Goal: Task Accomplishment & Management: Manage account settings

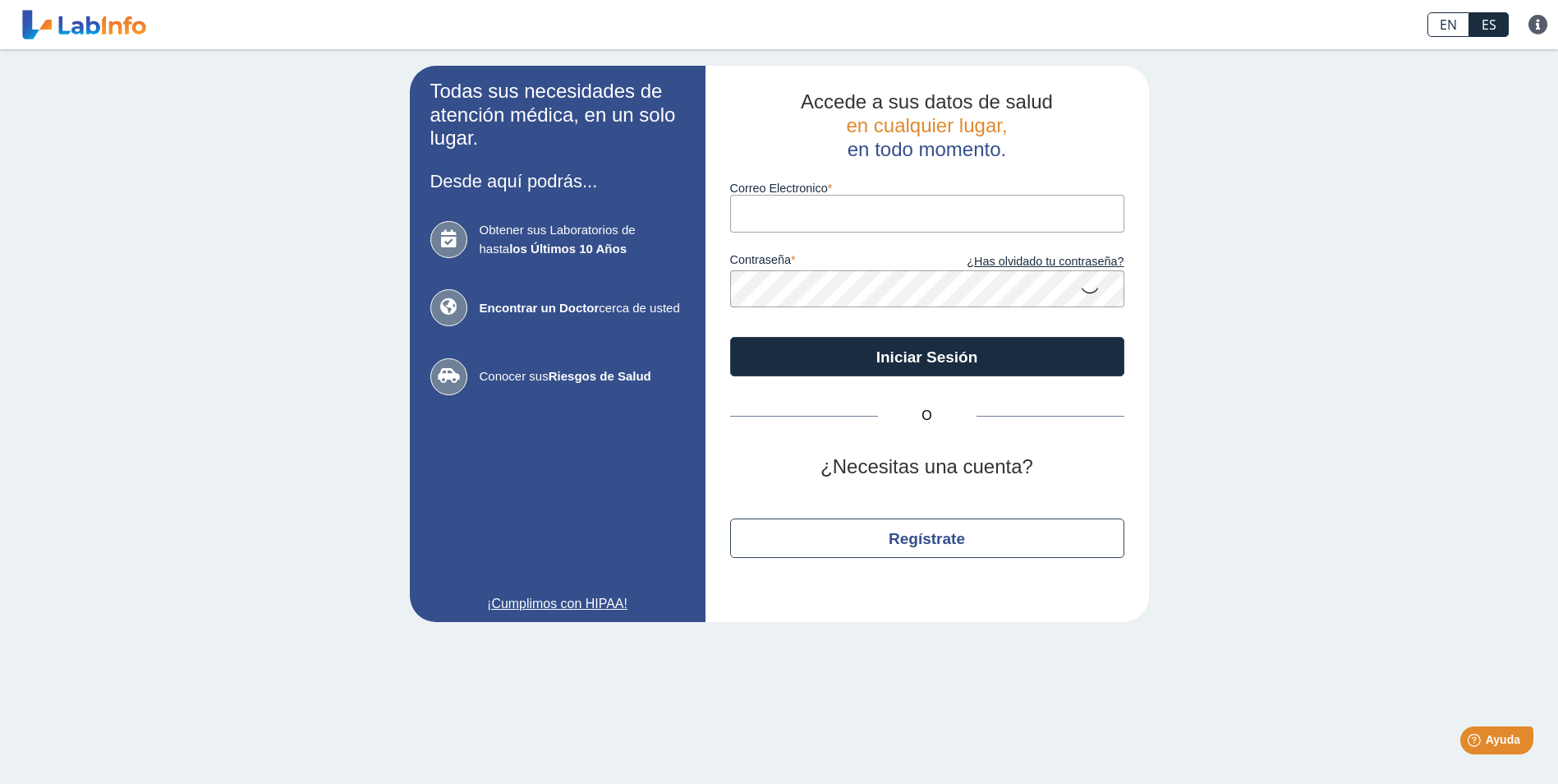
click at [866, 214] on input "Correo Electronico" at bounding box center [927, 213] width 394 height 37
type input "D"
type input "[EMAIL_ADDRESS][DOMAIN_NAME]"
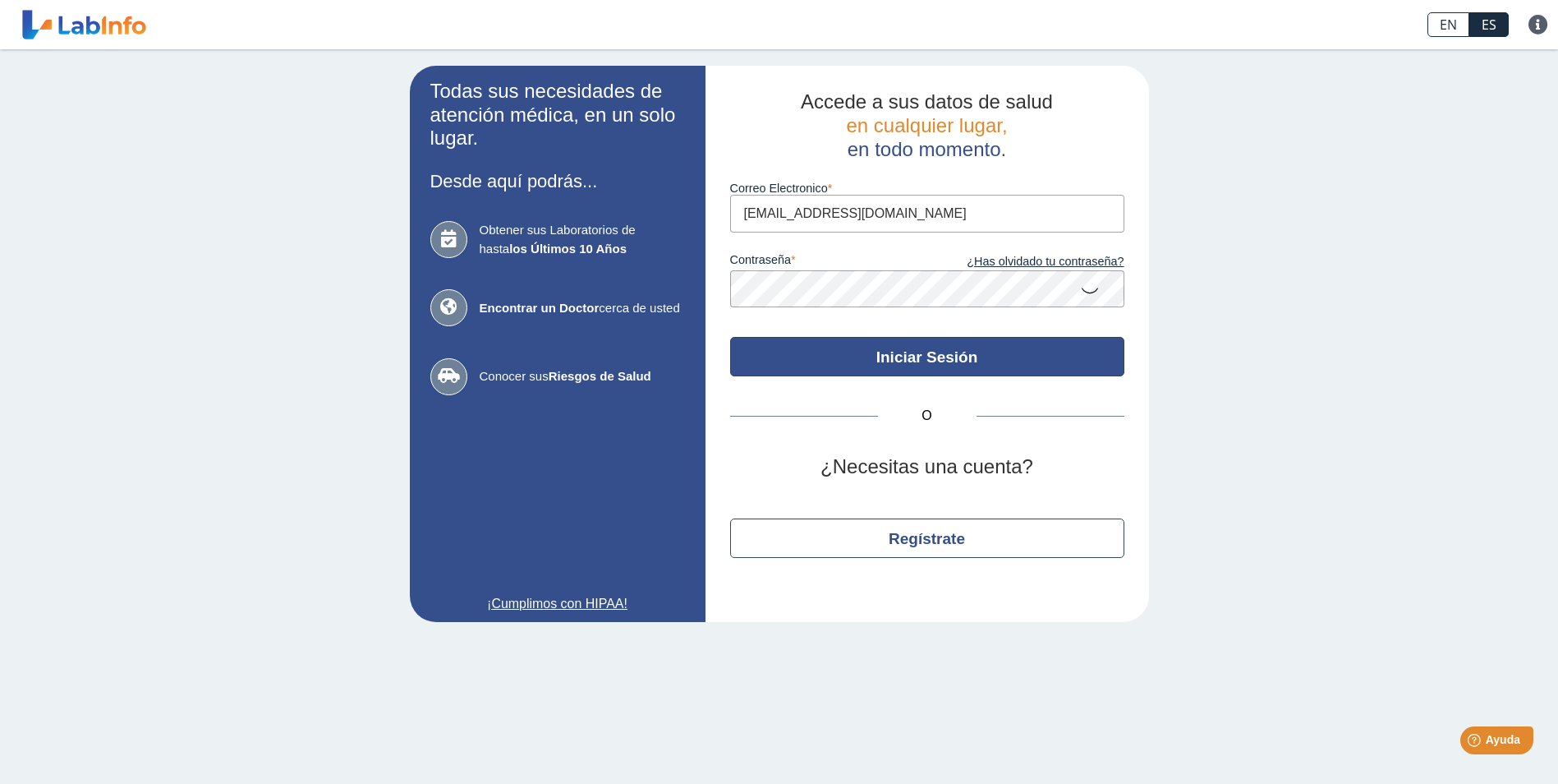
click at [929, 360] on button "Iniciar Sesión" at bounding box center [927, 356] width 394 height 40
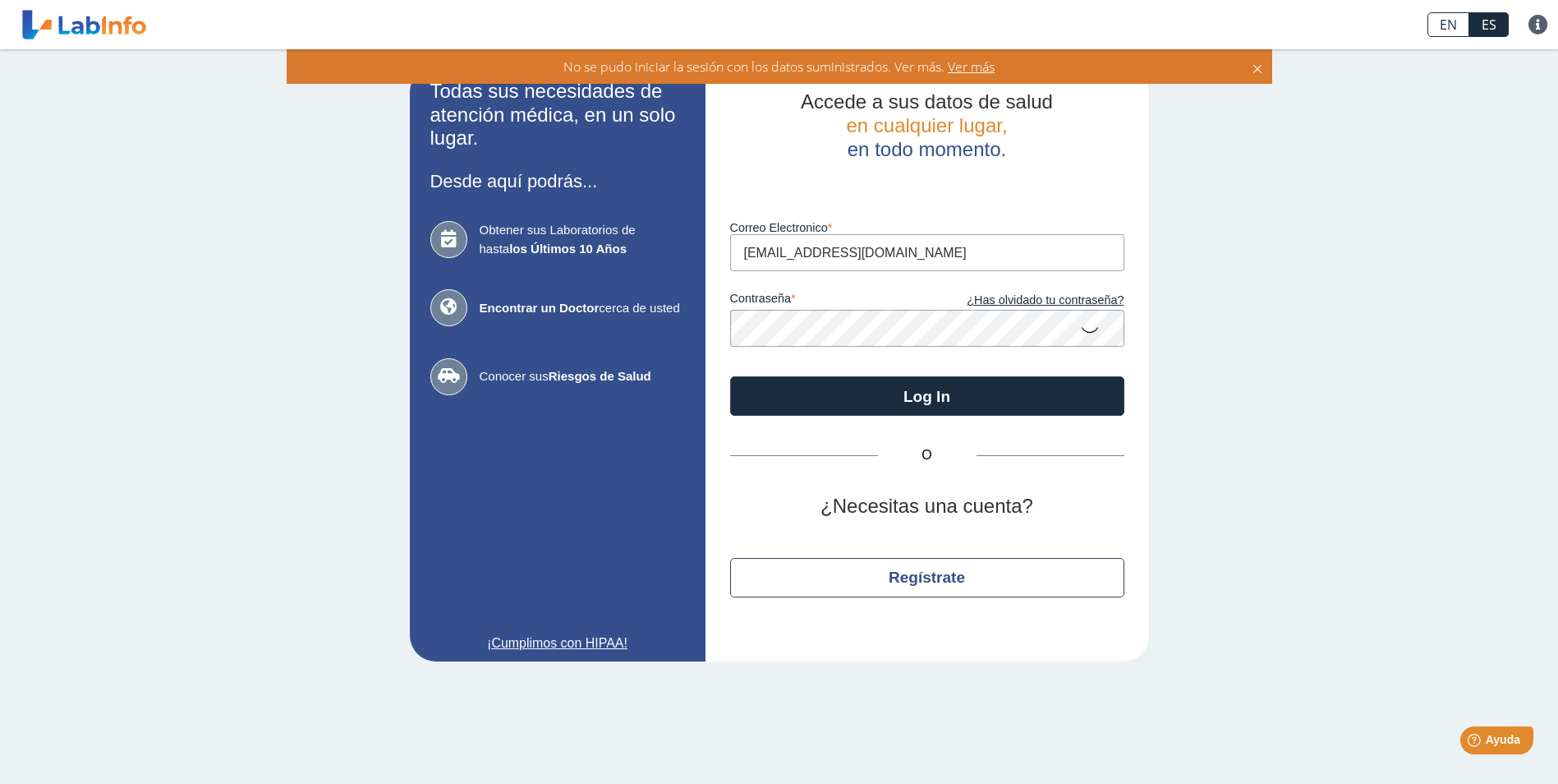
click at [627, 332] on app-login "Todas sus necesidades de atención médica, en un solo lugar. Desde aquí podrás..…" at bounding box center [779, 363] width 740 height 596
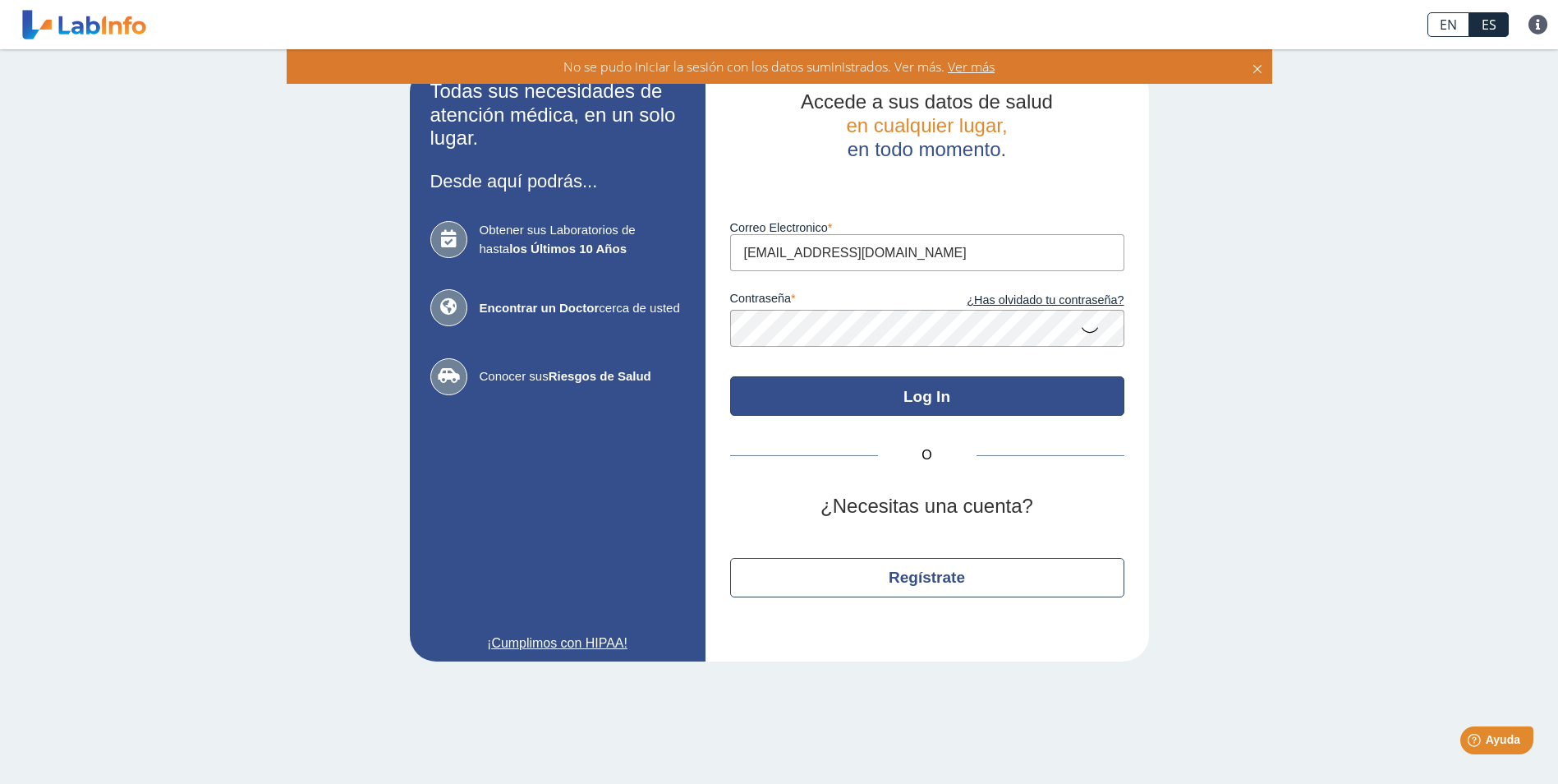
click at [887, 388] on button "Log In" at bounding box center [927, 396] width 394 height 40
